Goal: Contribute content: Contribute content

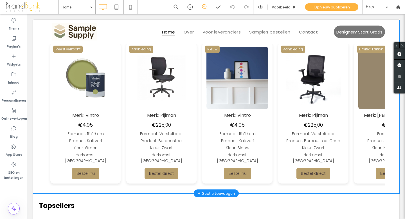
scroll to position [283, 0]
click at [356, 79] on img at bounding box center [387, 78] width 62 height 62
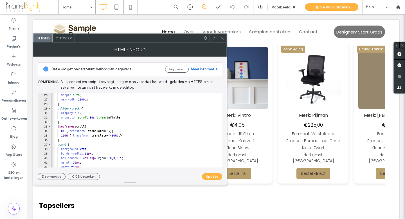
scroll to position [115, 0]
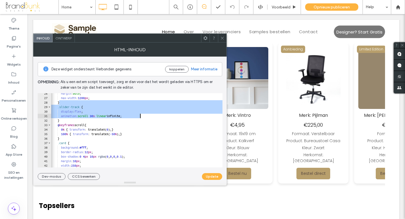
drag, startPoint x: 59, startPoint y: 104, endPoint x: 143, endPoint y: 118, distance: 85.4
click at [143, 118] on div "margin : auto ; max-width : 1200 px ; } .slider-track { display : flex ; animat…" at bounding box center [168, 132] width 237 height 83
click at [104, 117] on div "margin : auto ; max-width : 1200 px ; } .slider-track { display : flex ; animat…" at bounding box center [168, 132] width 237 height 83
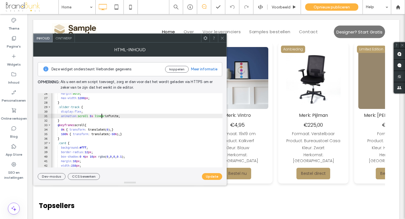
scroll to position [0, 4]
click at [212, 179] on button "Update" at bounding box center [212, 176] width 20 height 7
click at [104, 117] on div "margin : auto ; max-width : 1200 px ; } .slider-track { display : flex ; animat…" at bounding box center [168, 132] width 237 height 83
drag, startPoint x: 104, startPoint y: 117, endPoint x: 100, endPoint y: 117, distance: 4.0
click at [100, 117] on div "margin : auto ; max-width : 1200 px ; } .slider-track { display : flex ; animat…" at bounding box center [168, 132] width 237 height 83
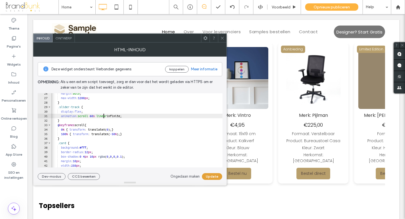
type textarea "**********"
click at [206, 176] on button "Update" at bounding box center [212, 176] width 20 height 7
click at [224, 40] on span at bounding box center [222, 38] width 4 height 8
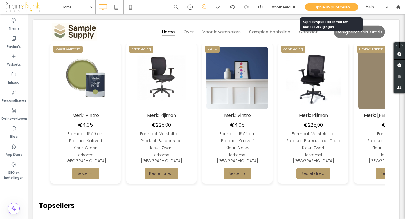
click at [325, 8] on span "Opnieuw publiceren" at bounding box center [332, 7] width 36 height 5
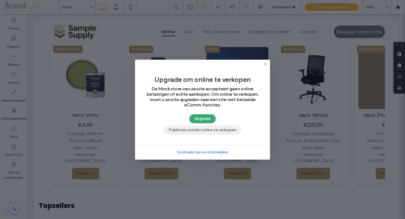
drag, startPoint x: 202, startPoint y: 130, endPoint x: 175, endPoint y: 116, distance: 31.0
click at [202, 130] on button "Publiceer zonder online te verkopen" at bounding box center [203, 130] width 78 height 9
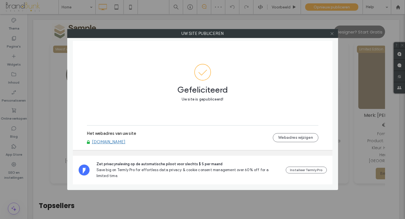
click at [333, 35] on icon at bounding box center [332, 34] width 4 height 4
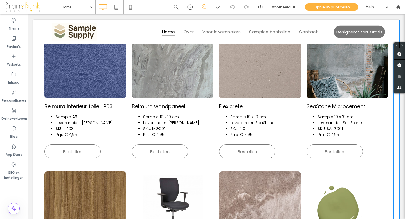
scroll to position [474, 0]
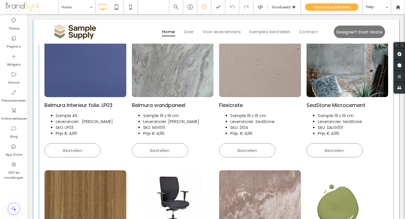
click at [177, 75] on link at bounding box center [173, 62] width 82 height 69
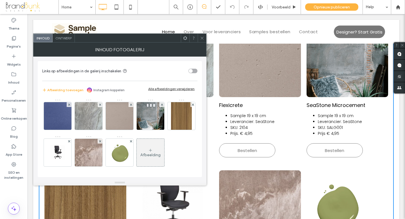
click at [69, 43] on div "Inhoud fotogalerij" at bounding box center [119, 50] width 173 height 14
click at [67, 39] on span "Ontwerp" at bounding box center [63, 38] width 16 height 4
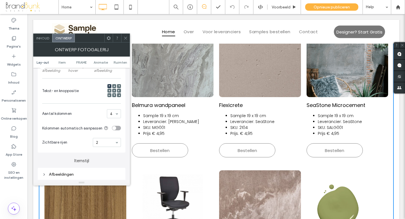
scroll to position [130, 0]
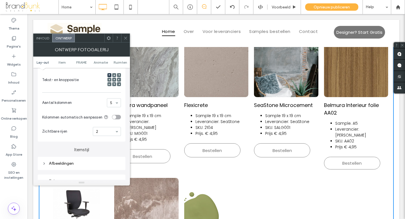
click at [126, 40] on span at bounding box center [126, 38] width 4 height 8
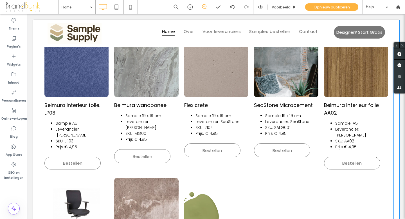
click at [86, 101] on h3 "Belmura Interieur folie. LP03" at bounding box center [76, 108] width 64 height 15
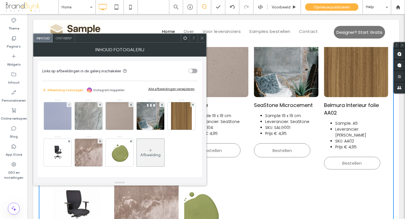
click at [58, 121] on img at bounding box center [58, 116] width 28 height 28
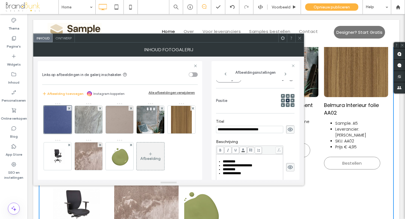
scroll to position [0, 0]
click at [255, 131] on input "**********" at bounding box center [249, 129] width 67 height 7
type input "**********"
click at [300, 38] on icon at bounding box center [300, 38] width 4 height 4
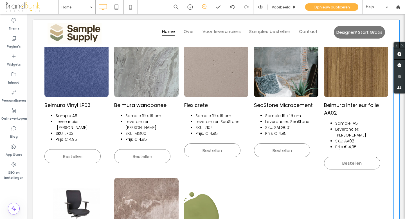
click at [348, 82] on link at bounding box center [356, 62] width 64 height 69
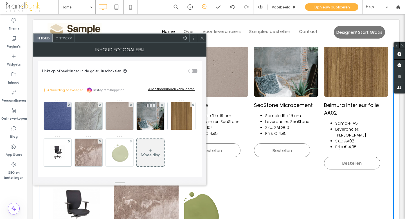
click at [171, 130] on img at bounding box center [181, 116] width 21 height 28
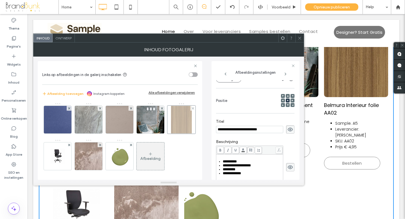
click at [168, 134] on div at bounding box center [182, 120] width 28 height 28
drag, startPoint x: 255, startPoint y: 130, endPoint x: 237, endPoint y: 131, distance: 18.0
click at [233, 131] on input "**********" at bounding box center [249, 129] width 67 height 7
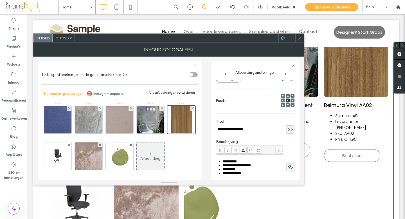
type input "**********"
click at [299, 38] on icon at bounding box center [300, 38] width 4 height 4
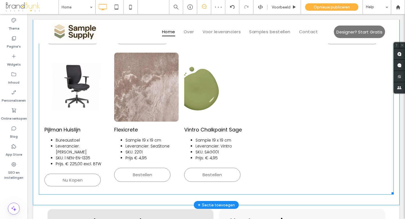
scroll to position [594, 0]
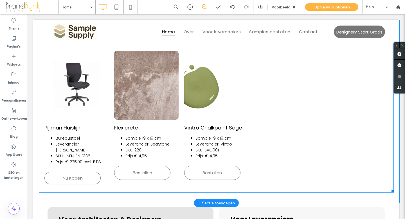
click at [199, 84] on link at bounding box center [216, 85] width 64 height 69
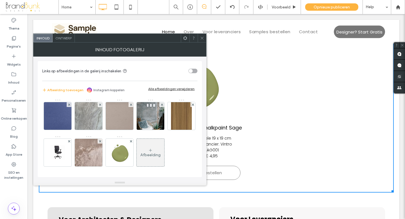
scroll to position [594, 0]
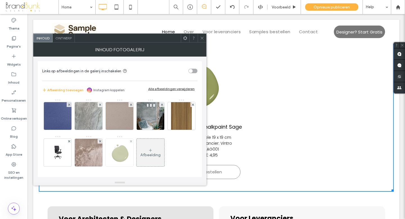
click at [141, 150] on img at bounding box center [120, 153] width 42 height 28
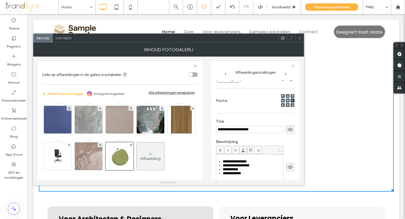
scroll to position [0, 0]
click at [287, 101] on icon at bounding box center [288, 101] width 2 height 2
click at [299, 41] on span at bounding box center [300, 38] width 4 height 8
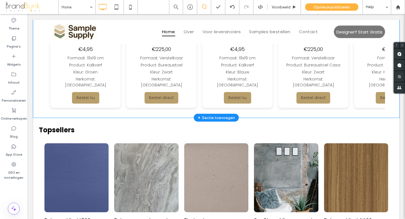
scroll to position [355, 0]
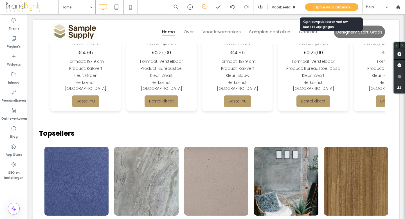
click at [329, 5] on span "Opnieuw publiceren" at bounding box center [332, 7] width 36 height 5
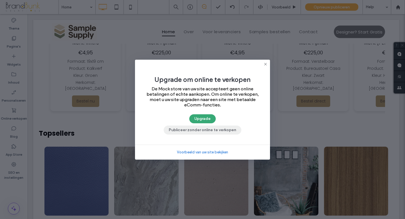
click at [213, 131] on button "Publiceer zonder online te verkopen" at bounding box center [203, 130] width 78 height 9
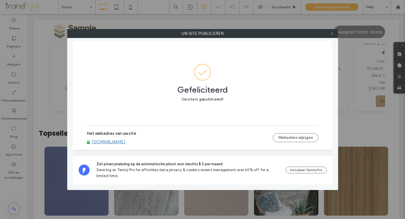
click at [332, 35] on icon at bounding box center [332, 34] width 4 height 4
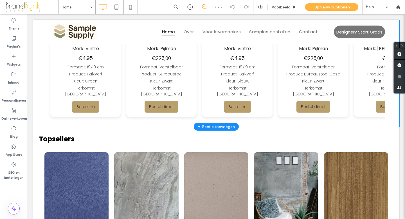
scroll to position [347, 0]
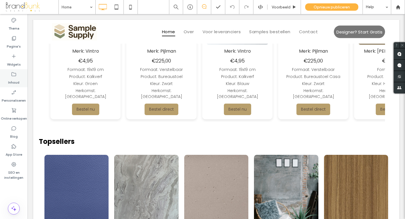
click at [14, 79] on label "Inhoud" at bounding box center [13, 81] width 11 height 8
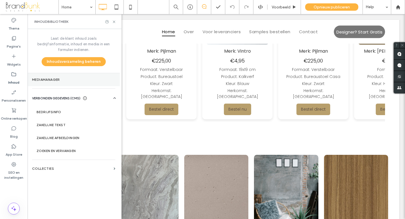
click at [57, 78] on label "Mediamanager" at bounding box center [73, 80] width 83 height 4
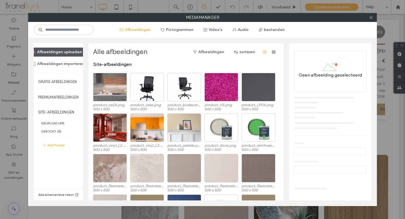
click at [70, 53] on button "Afbeeldingen uploaden" at bounding box center [57, 52] width 60 height 9
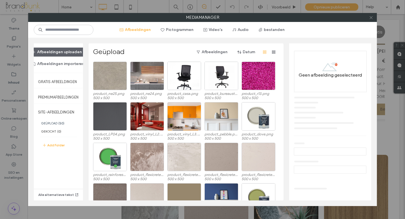
click at [371, 18] on icon at bounding box center [371, 17] width 4 height 4
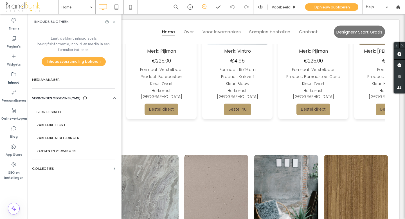
click at [113, 22] on icon at bounding box center [114, 22] width 4 height 4
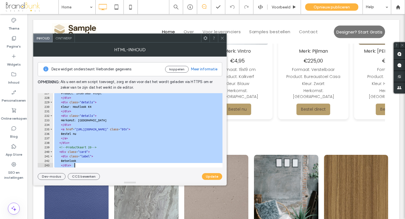
scroll to position [1029, 0]
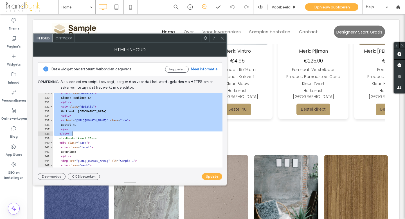
drag, startPoint x: 61, startPoint y: 100, endPoint x: 116, endPoint y: 133, distance: 64.5
click at [116, 133] on div "< div class = "details" > Kleur: Houtlook K4 </ div > < div class = "details" >…" at bounding box center [171, 132] width 237 height 83
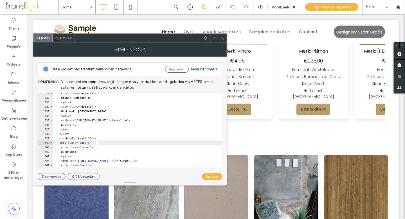
click at [122, 142] on div "< div class = "details" > Kleur: Houtlook K4 </ div > < div class = "details" >…" at bounding box center [171, 132] width 237 height 83
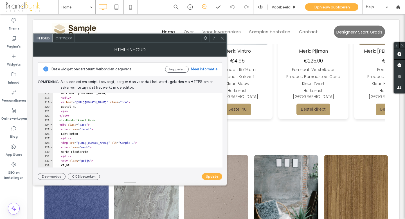
scroll to position [1426, 0]
click at [75, 116] on div "Herkomst: [GEOGRAPHIC_DATA] </ div > < a href = "[URL][DOMAIN_NAME]" class = "b…" at bounding box center [171, 132] width 237 height 83
type textarea "******"
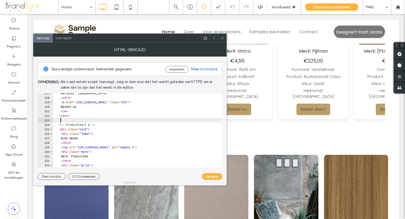
scroll to position [0, 0]
paste textarea "******"
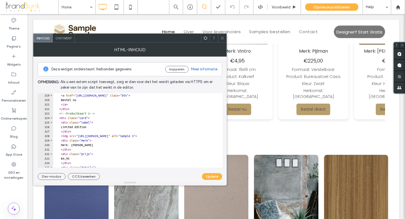
scroll to position [1433, 0]
click at [99, 114] on div "< a href = "[URL][DOMAIN_NAME]" class = "btn" > Bestel nu </ a > </ div > <!-- …" at bounding box center [171, 134] width 237 height 83
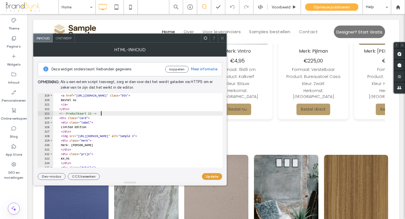
type textarea "**********"
click at [206, 174] on button "Update" at bounding box center [212, 176] width 20 height 7
click at [222, 40] on icon at bounding box center [222, 38] width 4 height 4
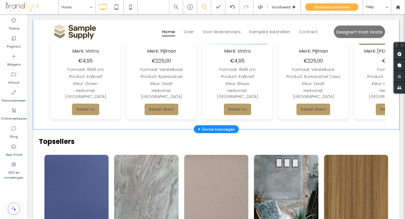
scroll to position [349, 0]
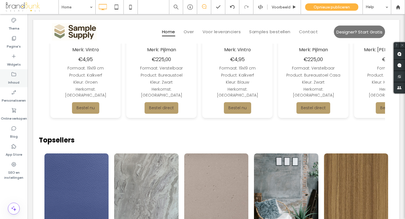
click at [16, 81] on label "Inhoud" at bounding box center [13, 81] width 11 height 8
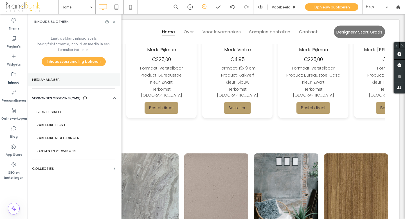
click at [56, 78] on label "Mediamanager" at bounding box center [73, 80] width 83 height 4
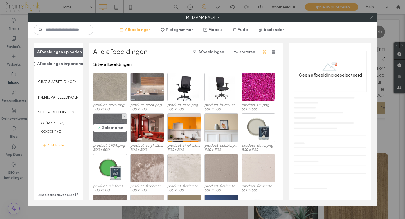
scroll to position [1, 0]
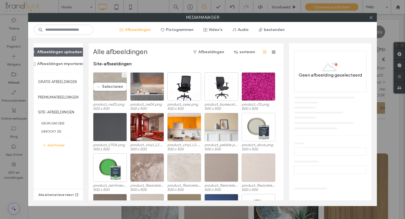
click at [104, 92] on div "Selecteren" at bounding box center [110, 86] width 34 height 28
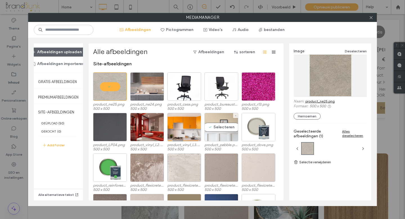
scroll to position [1, 0]
click at [314, 101] on link "product_ne25.png" at bounding box center [320, 101] width 29 height 4
click at [371, 19] on icon at bounding box center [371, 17] width 4 height 4
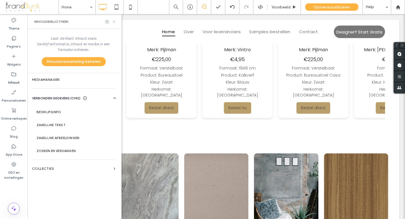
drag, startPoint x: 115, startPoint y: 22, endPoint x: 81, endPoint y: 12, distance: 35.3
click at [115, 22] on icon at bounding box center [114, 22] width 4 height 4
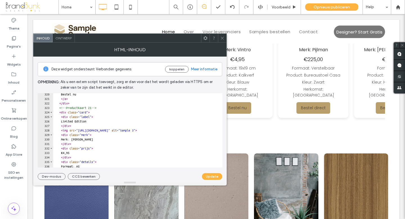
scroll to position [1438, 0]
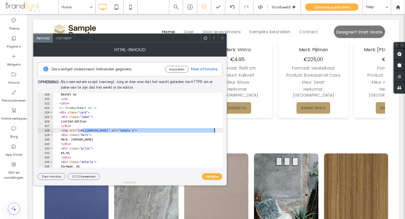
drag, startPoint x: 83, startPoint y: 131, endPoint x: 214, endPoint y: 132, distance: 130.9
click at [214, 132] on div "Bestel nu </ a > </ div > <!-- Productkaart 21 --> < div class = "card" > < div…" at bounding box center [171, 133] width 237 height 83
paste textarea "**"
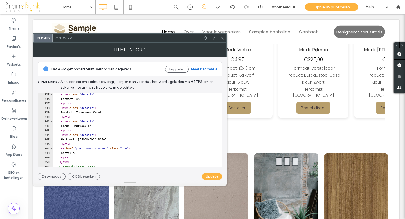
scroll to position [1507, 0]
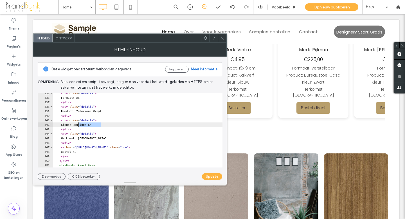
drag, startPoint x: 101, startPoint y: 125, endPoint x: 79, endPoint y: 126, distance: 22.0
click at [79, 126] on div "< div class = "details" > Formaat: A5 </ div > < div class = "details" > Produc…" at bounding box center [171, 132] width 237 height 83
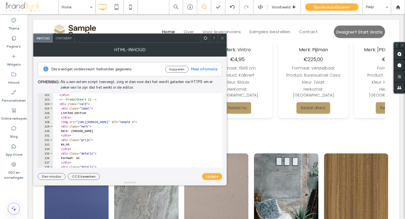
scroll to position [1447, 0]
drag, startPoint x: 95, startPoint y: 114, endPoint x: 64, endPoint y: 113, distance: 31.0
click at [64, 113] on div "</ div > <!-- Productkaart 21 --> < div class = "card" > < div class = "label" …" at bounding box center [171, 134] width 237 height 83
type textarea "*********"
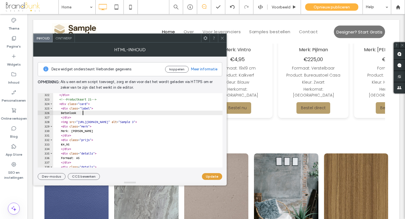
click at [210, 177] on button "Update" at bounding box center [212, 176] width 20 height 7
click at [222, 41] on span at bounding box center [222, 38] width 4 height 8
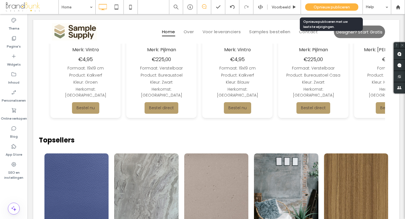
click at [329, 8] on span "Opnieuw publiceren" at bounding box center [332, 7] width 36 height 5
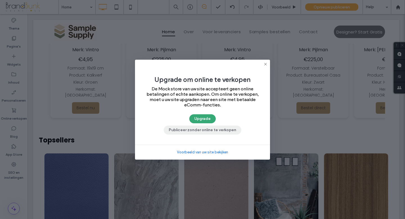
click at [213, 130] on button "Publiceer zonder online te verkopen" at bounding box center [203, 130] width 78 height 9
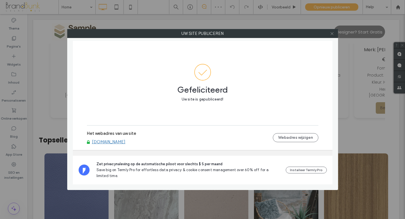
click at [331, 35] on use at bounding box center [332, 33] width 3 height 3
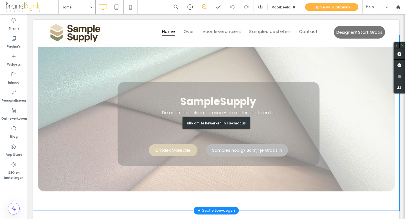
scroll to position [0, 0]
